Goal: Task Accomplishment & Management: Manage account settings

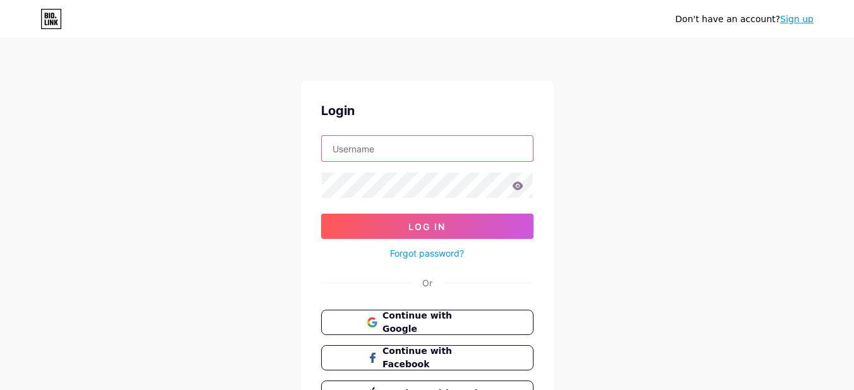
click at [384, 149] on input "text" at bounding box center [427, 148] width 211 height 25
drag, startPoint x: 360, startPoint y: 316, endPoint x: 350, endPoint y: 306, distance: 14.8
click at [359, 316] on button "Continue with Google" at bounding box center [427, 322] width 212 height 25
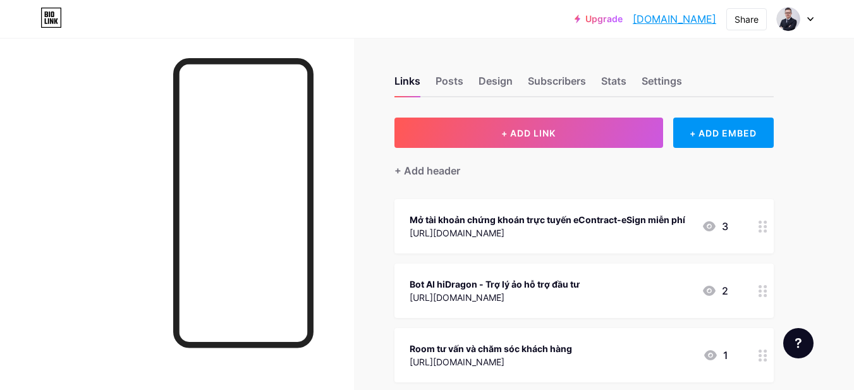
click at [802, 209] on div "Links Posts Design Subscribers Stats Settings + ADD LINK + ADD EMBED + Add head…" at bounding box center [413, 354] width 827 height 632
click at [707, 224] on icon at bounding box center [709, 226] width 15 height 15
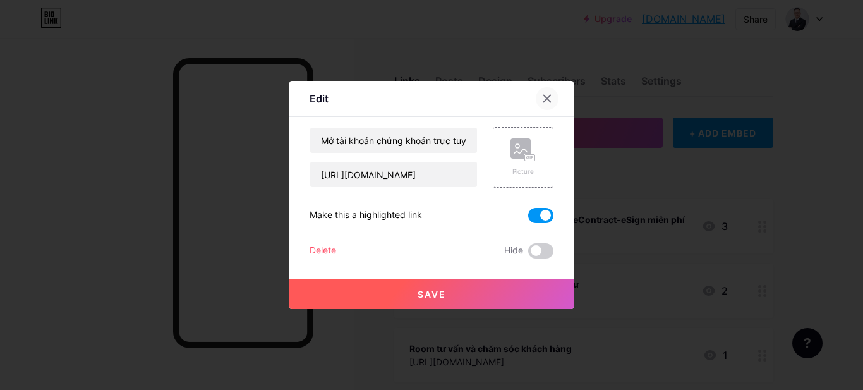
click at [548, 97] on icon at bounding box center [547, 98] width 7 height 7
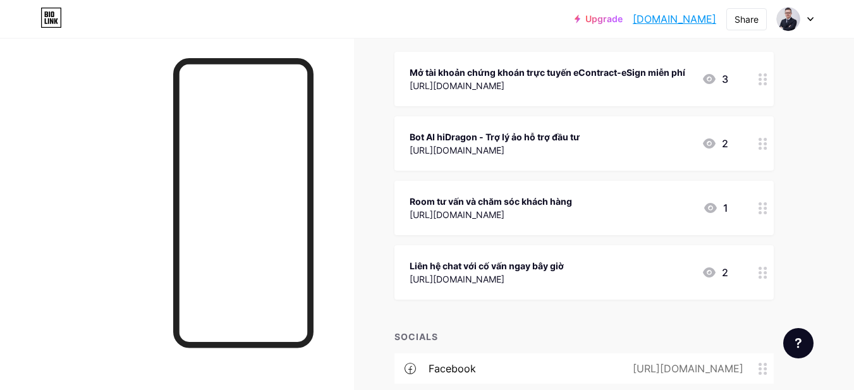
scroll to position [126, 0]
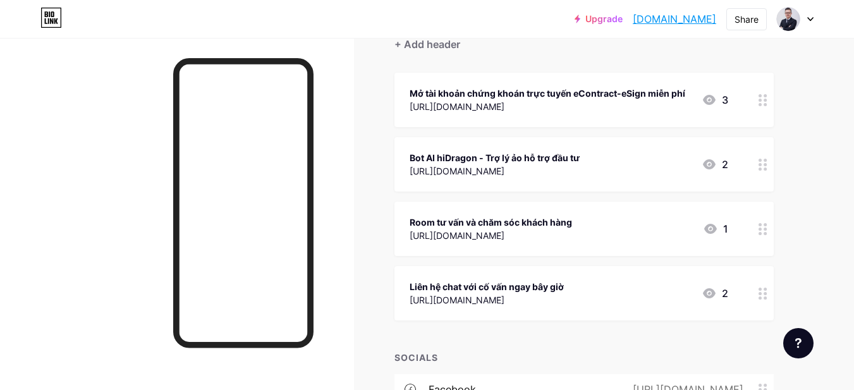
click at [504, 228] on div "Room tư vấn và chăm sóc khách hàng" at bounding box center [491, 222] width 162 height 13
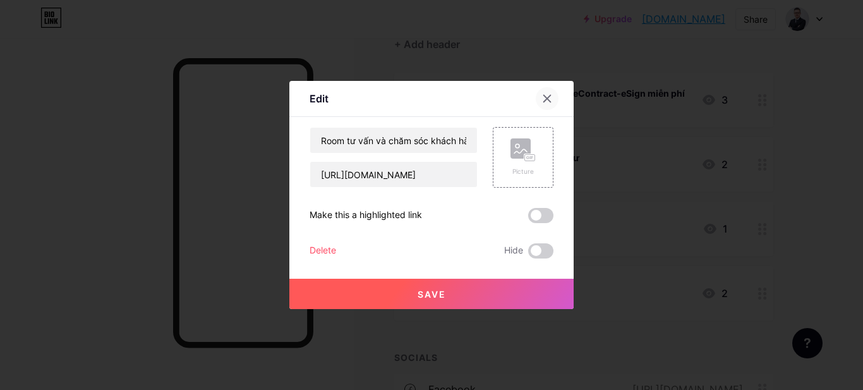
click at [547, 98] on icon at bounding box center [547, 99] width 10 height 10
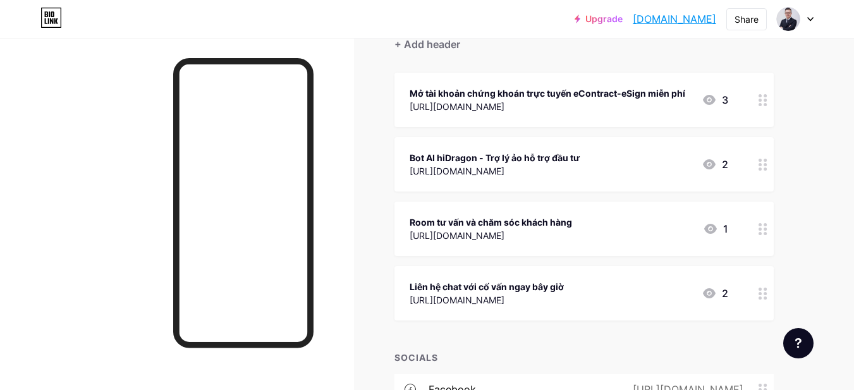
click at [767, 164] on div at bounding box center [762, 164] width 21 height 54
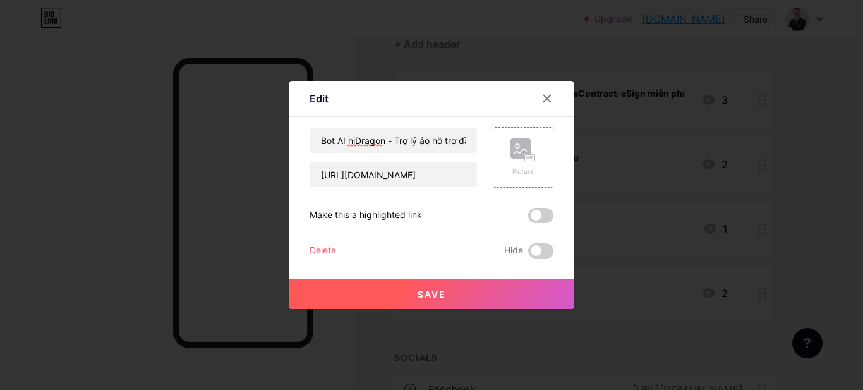
click at [334, 244] on div "Delete" at bounding box center [323, 250] width 27 height 15
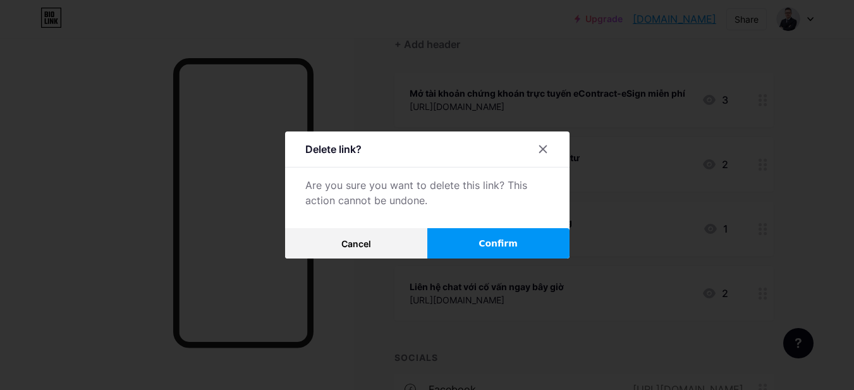
click at [518, 243] on span "Confirm" at bounding box center [498, 243] width 39 height 13
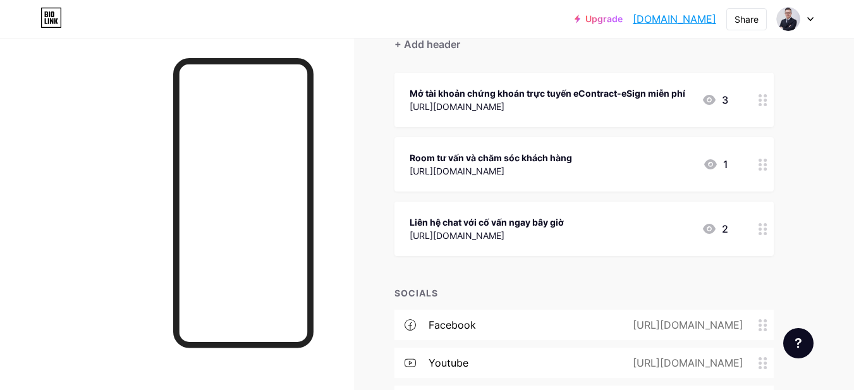
click at [700, 96] on div "Mở tài khoản chứng khoán trực tuyến eContract-eSign miễn phí [URL][DOMAIN_NAME]…" at bounding box center [569, 99] width 319 height 29
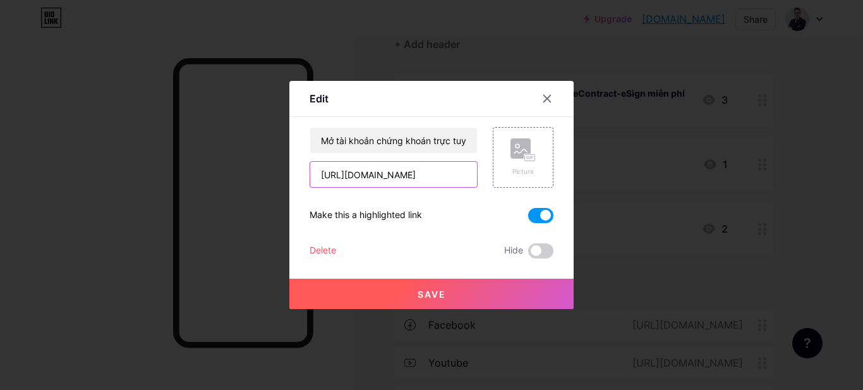
click at [446, 176] on input "[URL][DOMAIN_NAME]" at bounding box center [393, 174] width 167 height 25
click at [545, 95] on icon at bounding box center [547, 98] width 7 height 7
